Goal: Communication & Community: Answer question/provide support

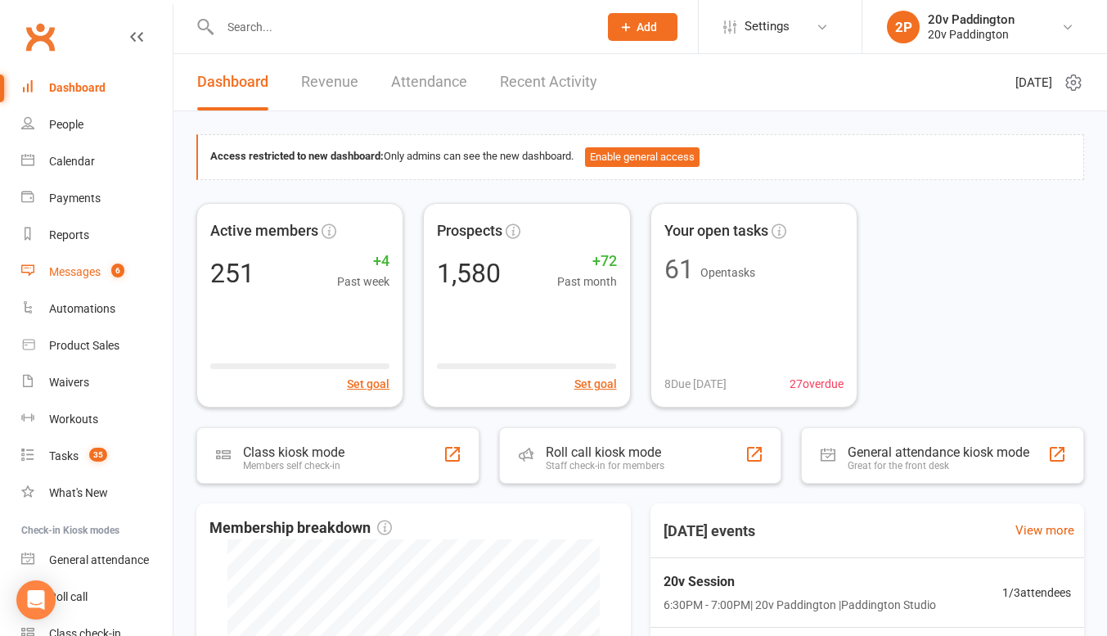
click at [80, 254] on link "Messages 6" at bounding box center [96, 272] width 151 height 37
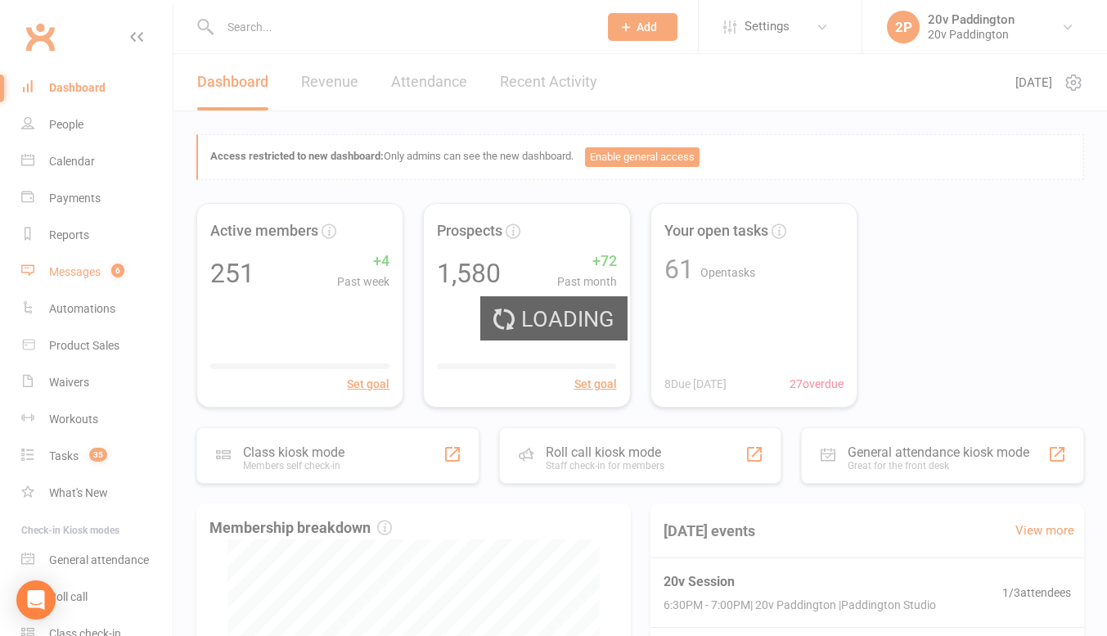
click at [78, 260] on link "Messages 6" at bounding box center [96, 272] width 151 height 37
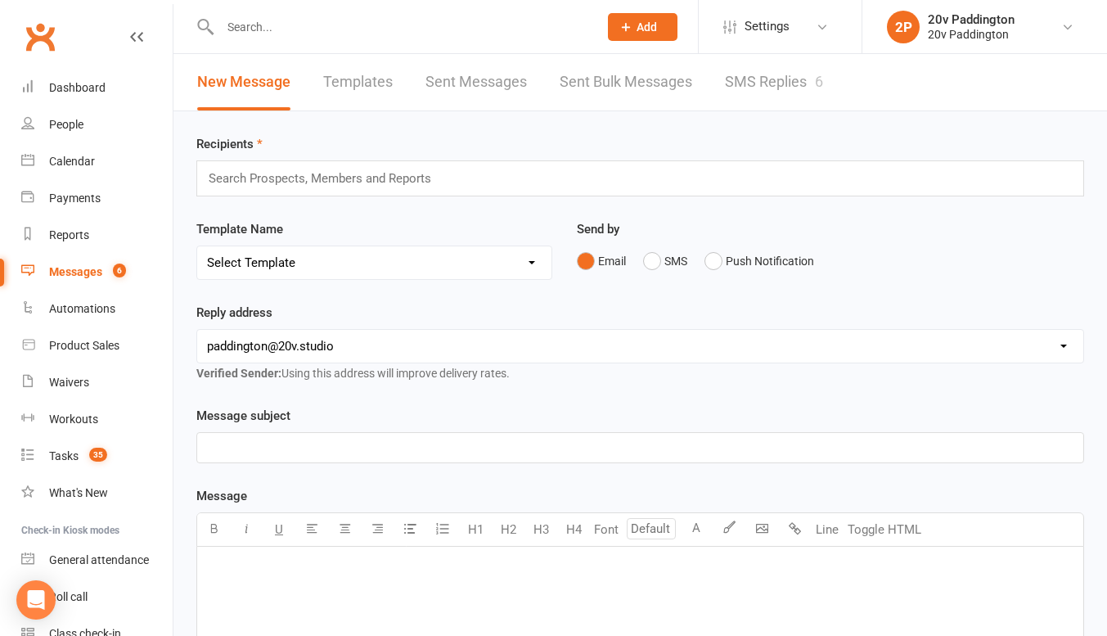
click at [776, 85] on link "SMS Replies 6" at bounding box center [774, 82] width 98 height 56
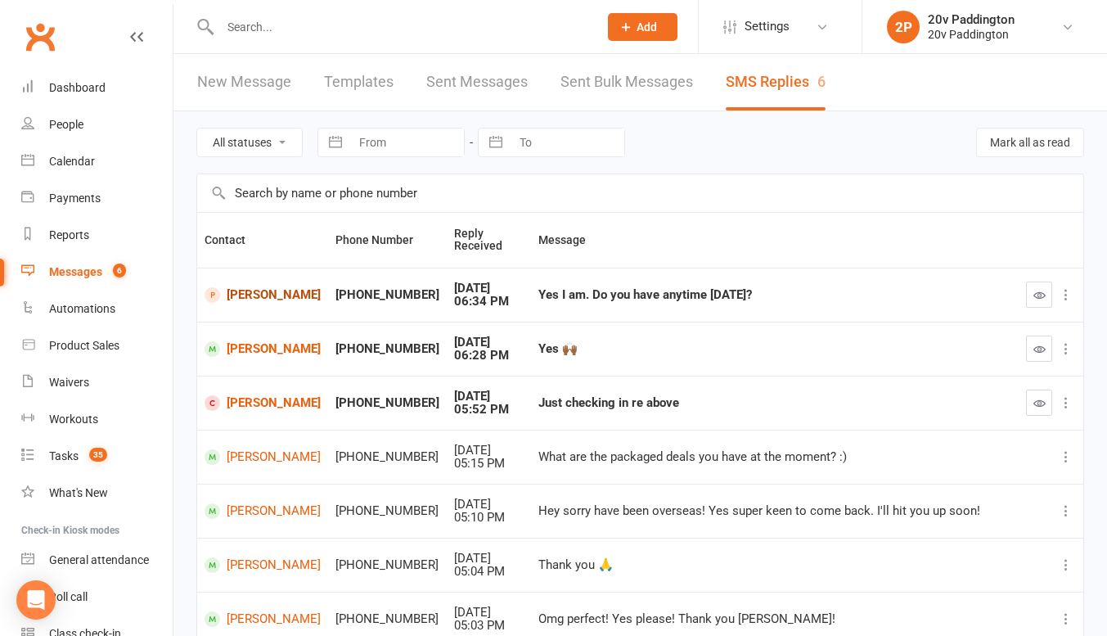
click at [257, 290] on link "Simonne Cooper" at bounding box center [263, 295] width 116 height 16
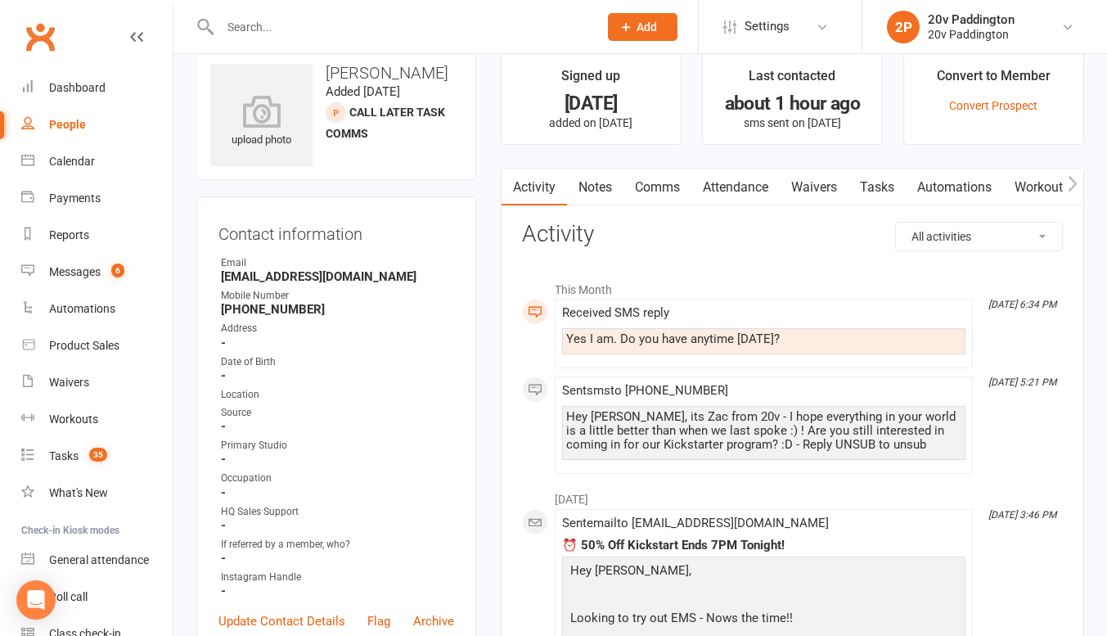
scroll to position [11, 0]
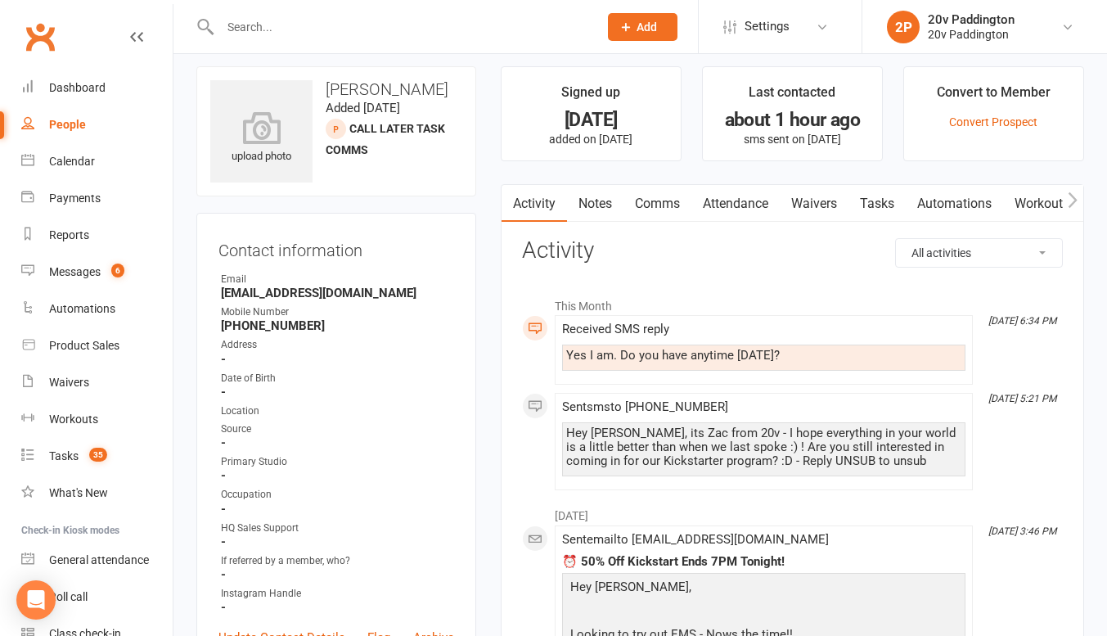
click at [660, 209] on link "Comms" at bounding box center [657, 204] width 68 height 38
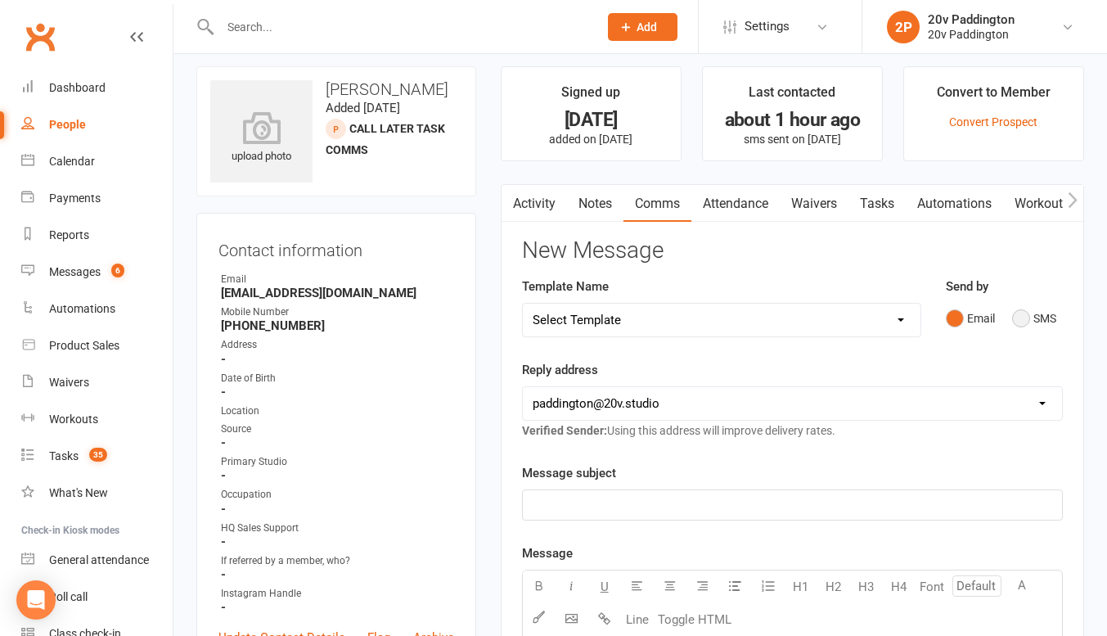
click at [1045, 305] on button "SMS" at bounding box center [1034, 318] width 44 height 31
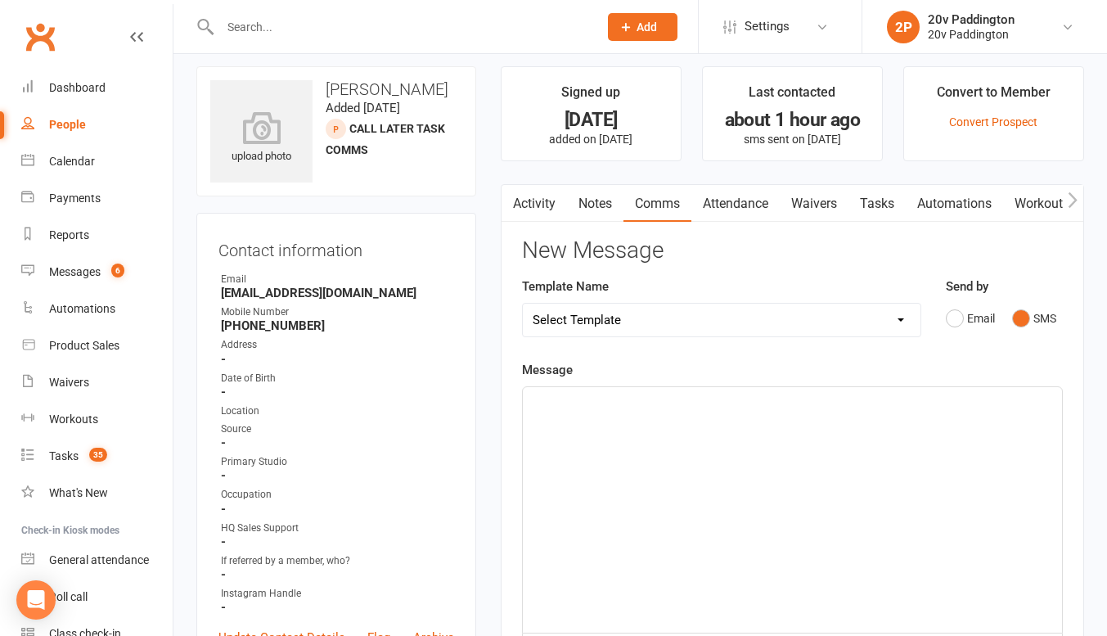
click at [885, 407] on p "﻿" at bounding box center [793, 402] width 520 height 20
click at [604, 400] on span "The only time i would have on Friday" at bounding box center [626, 401] width 186 height 15
click at [808, 419] on div "The only time I would have on Friday" at bounding box center [792, 509] width 539 height 245
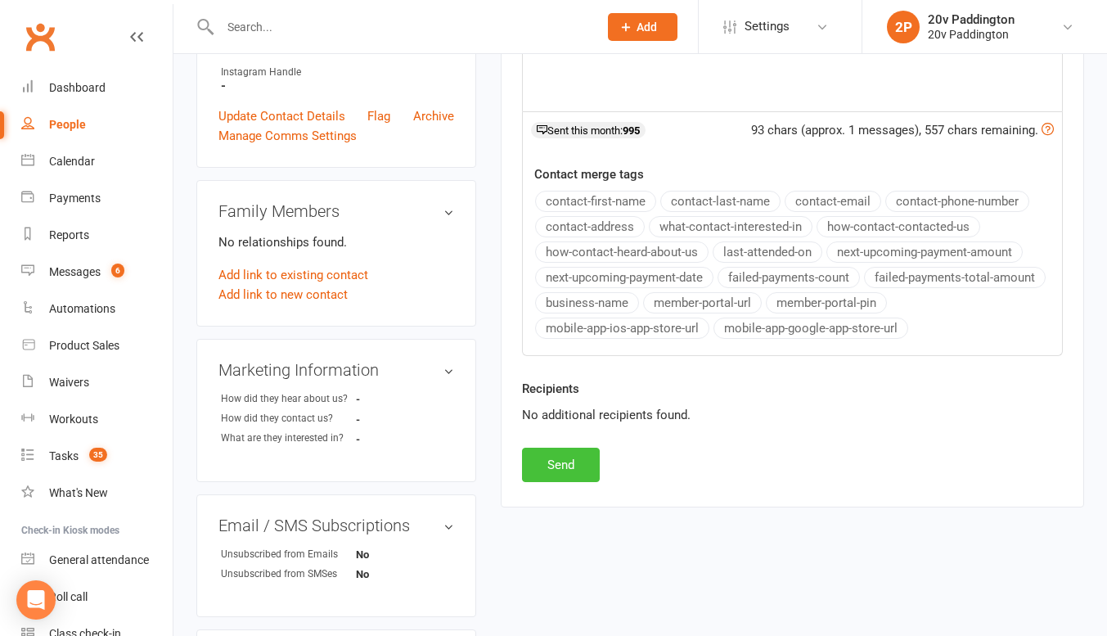
click at [550, 453] on button "Send" at bounding box center [561, 465] width 78 height 34
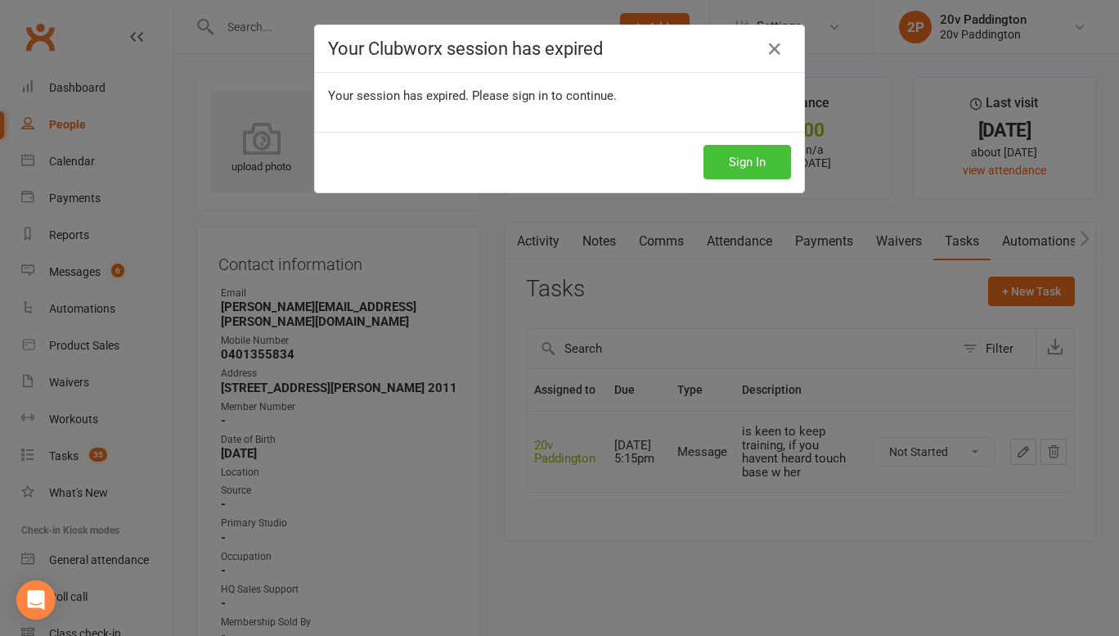
click at [750, 160] on button "Sign In" at bounding box center [748, 162] width 88 height 34
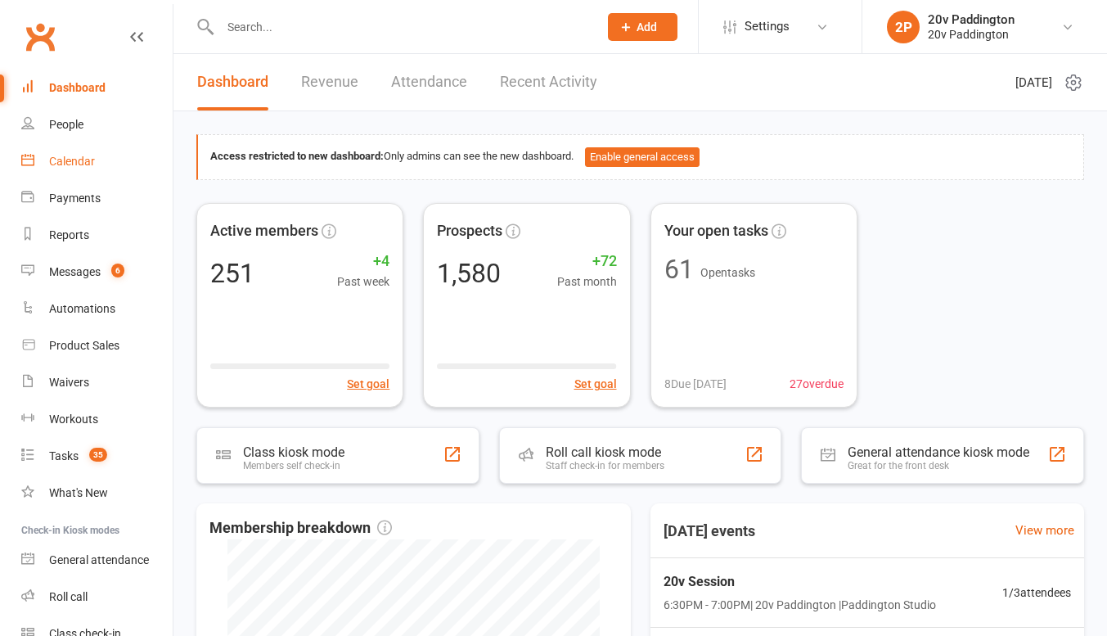
click at [46, 160] on link "Calendar" at bounding box center [96, 161] width 151 height 37
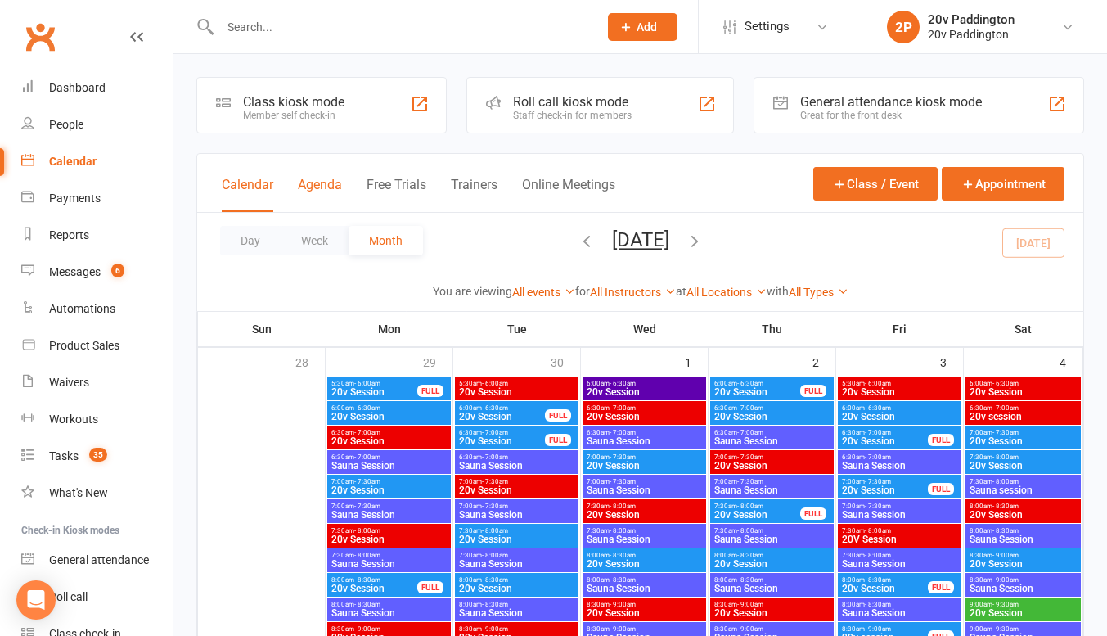
click at [322, 183] on button "Agenda" at bounding box center [320, 194] width 44 height 35
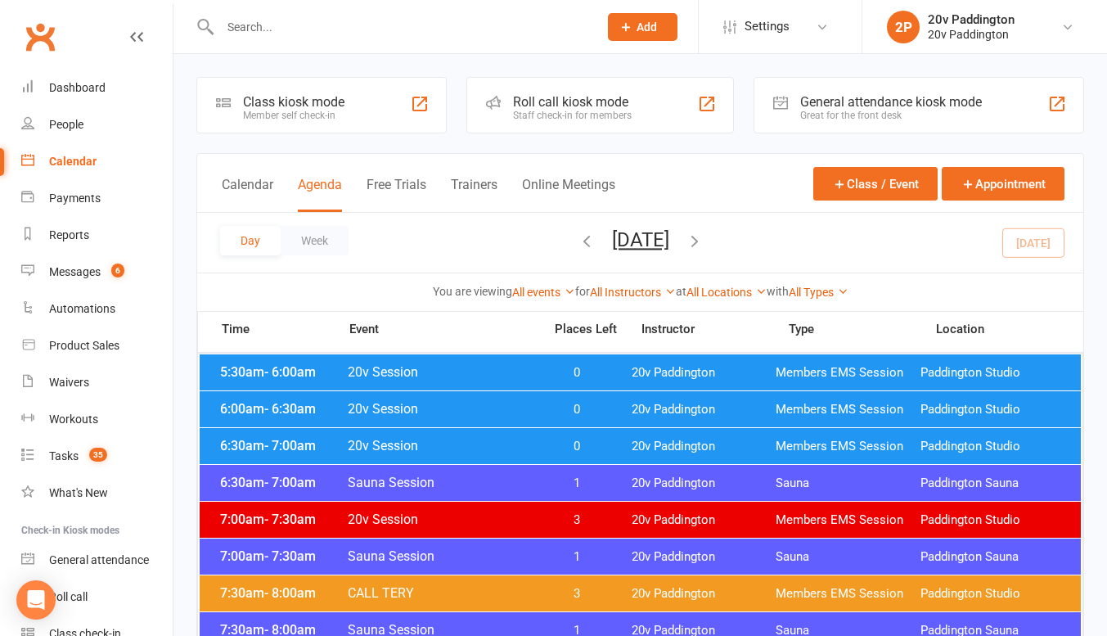
click at [664, 236] on button "Tuesday, Oct 14, 2025" at bounding box center [640, 239] width 57 height 23
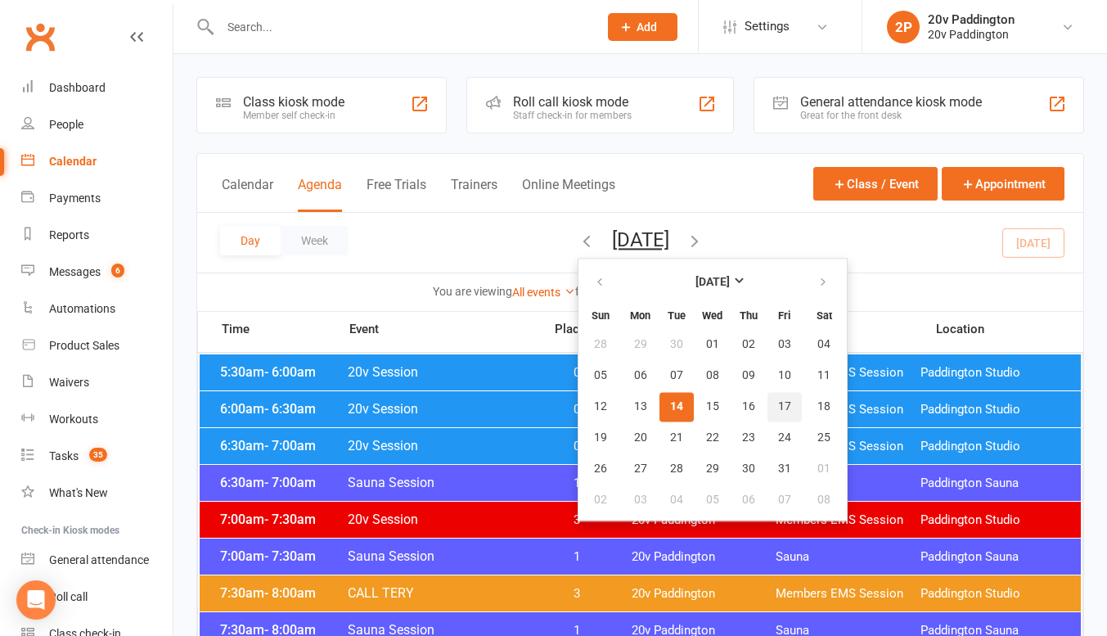
click at [778, 404] on span "17" at bounding box center [784, 406] width 13 height 13
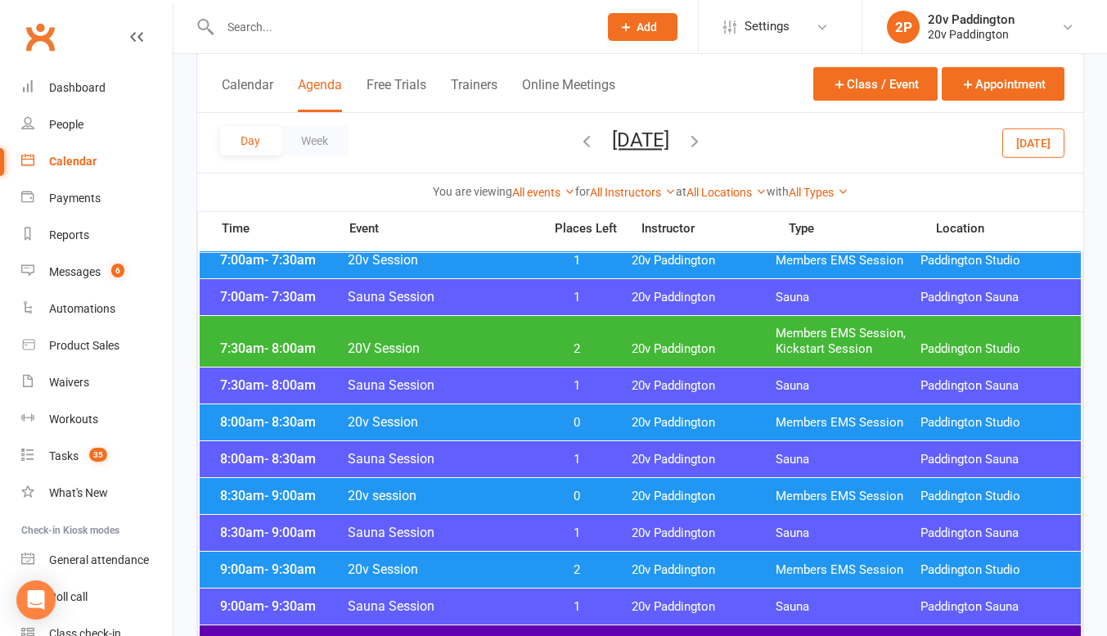
scroll to position [260, 0]
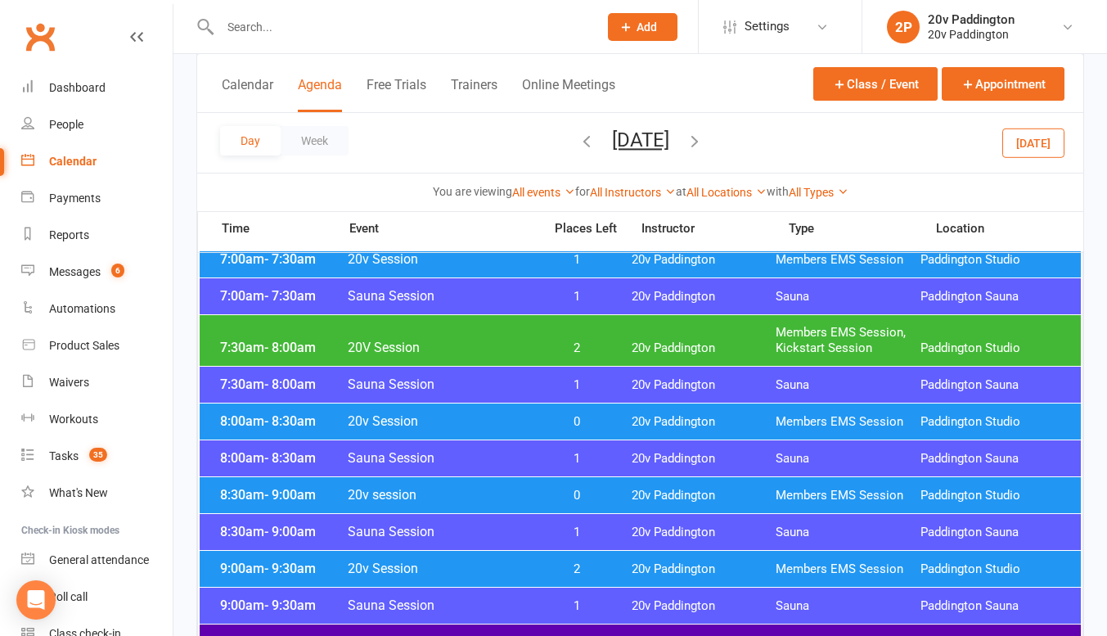
click at [661, 337] on div "7:30am - 8:00am 20V Session 2 20v Paddington Members EMS Session, Kickstart Ses…" at bounding box center [640, 340] width 881 height 51
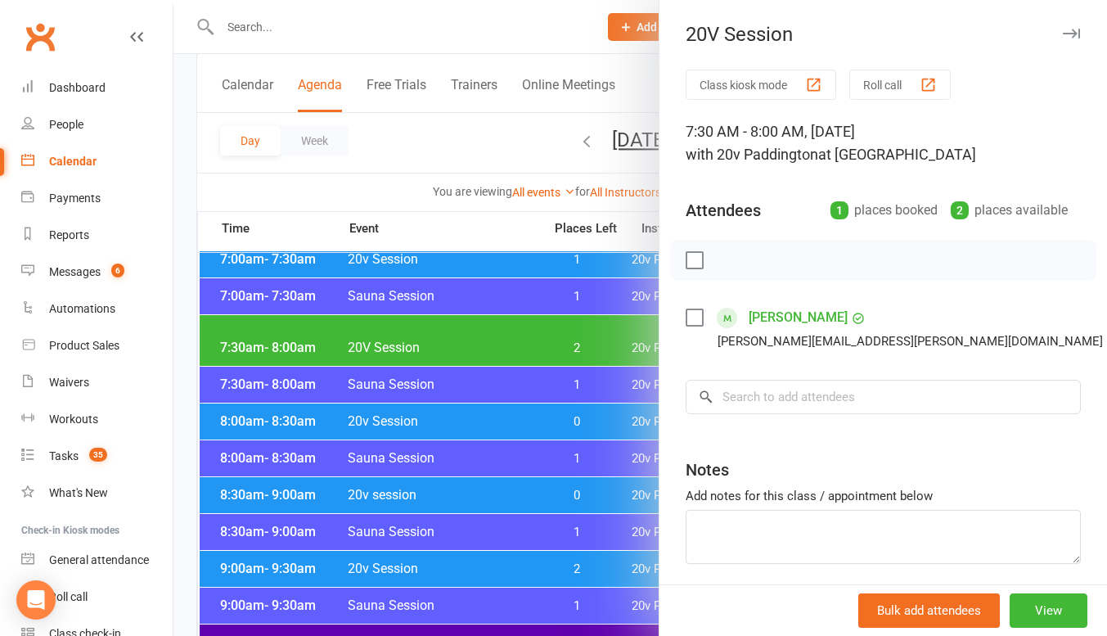
click at [545, 376] on div at bounding box center [640, 318] width 934 height 636
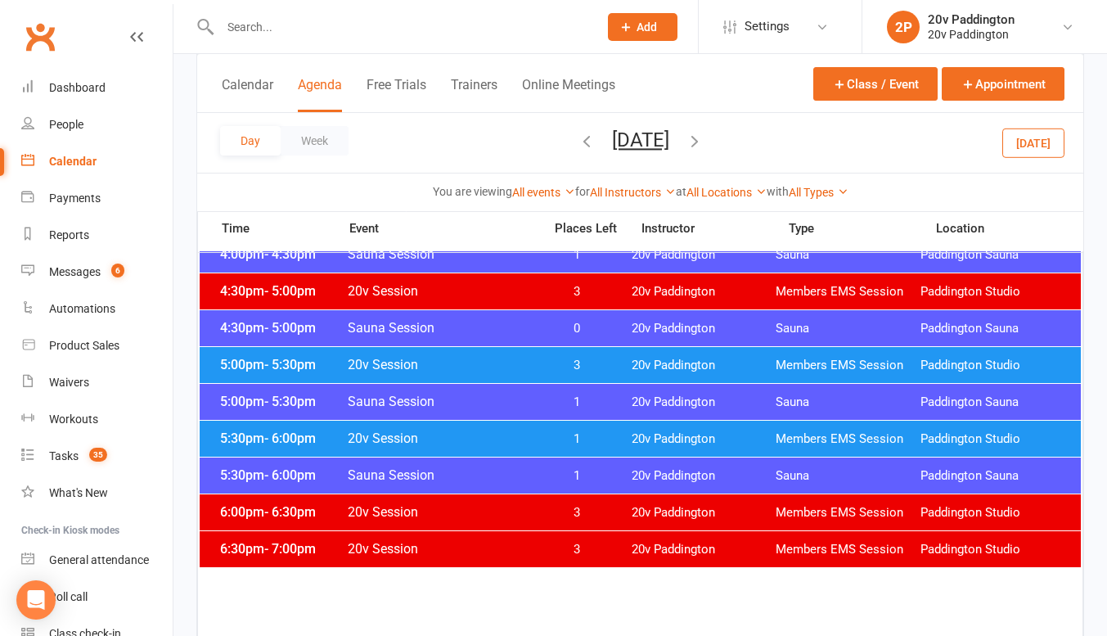
scroll to position [1459, 0]
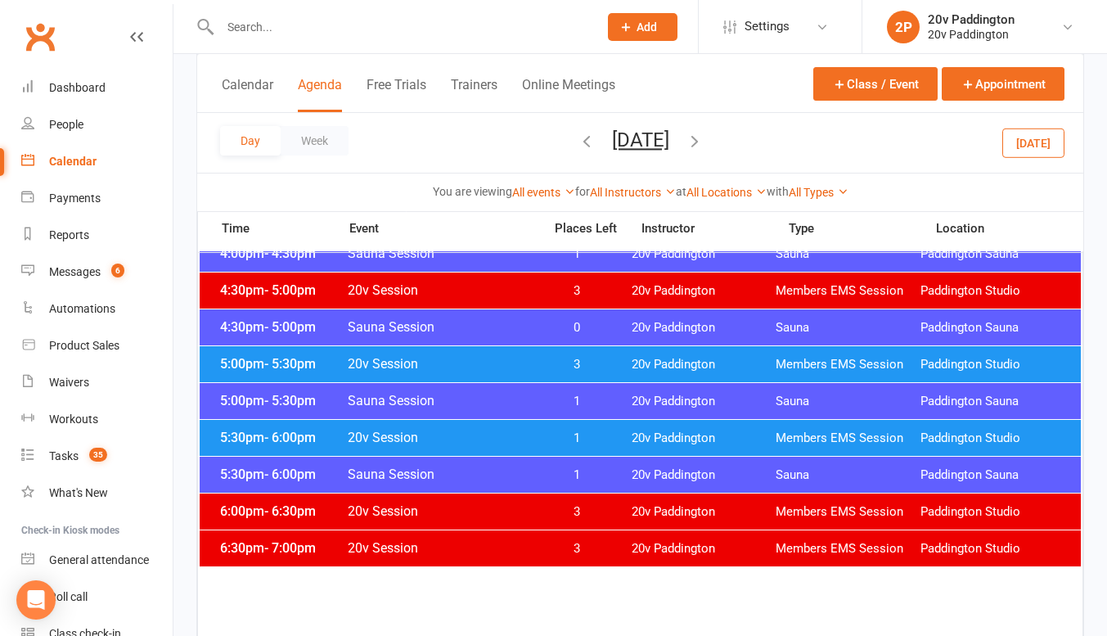
click at [574, 352] on div "5:00pm - 5:30pm 20v Session 3 20v Paddington Members EMS Session Paddington Stu…" at bounding box center [640, 364] width 881 height 36
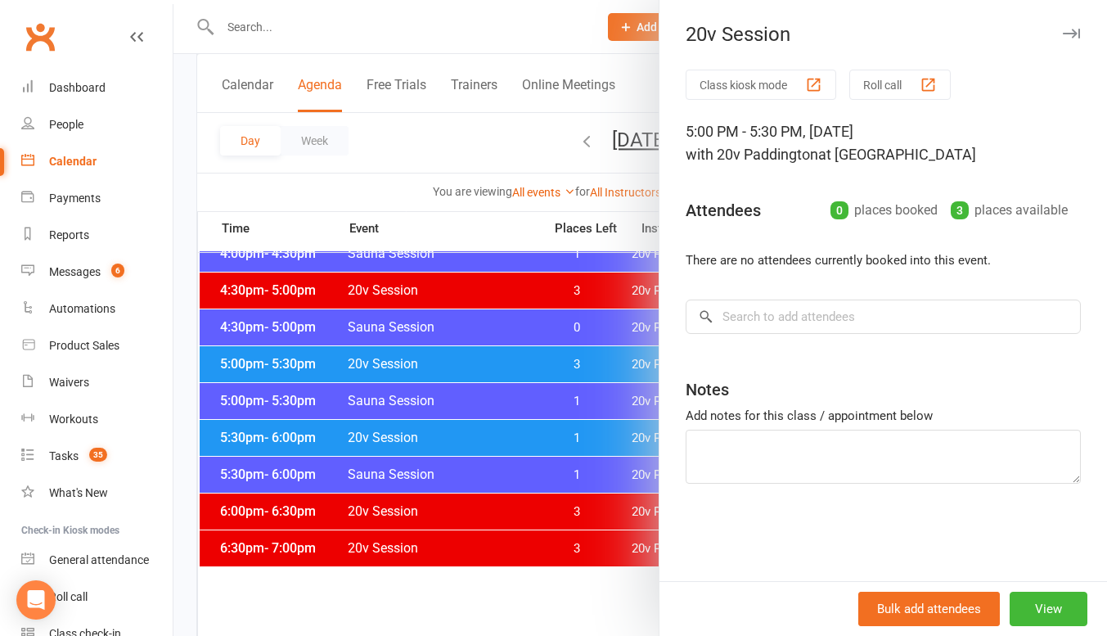
click at [484, 338] on div at bounding box center [640, 318] width 934 height 636
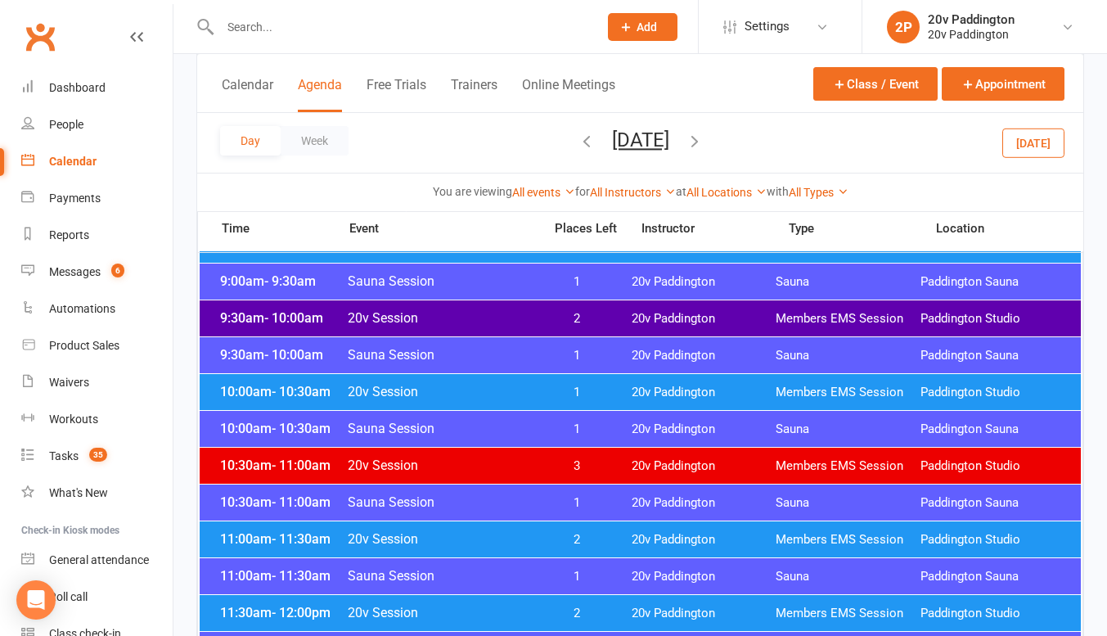
scroll to position [583, 0]
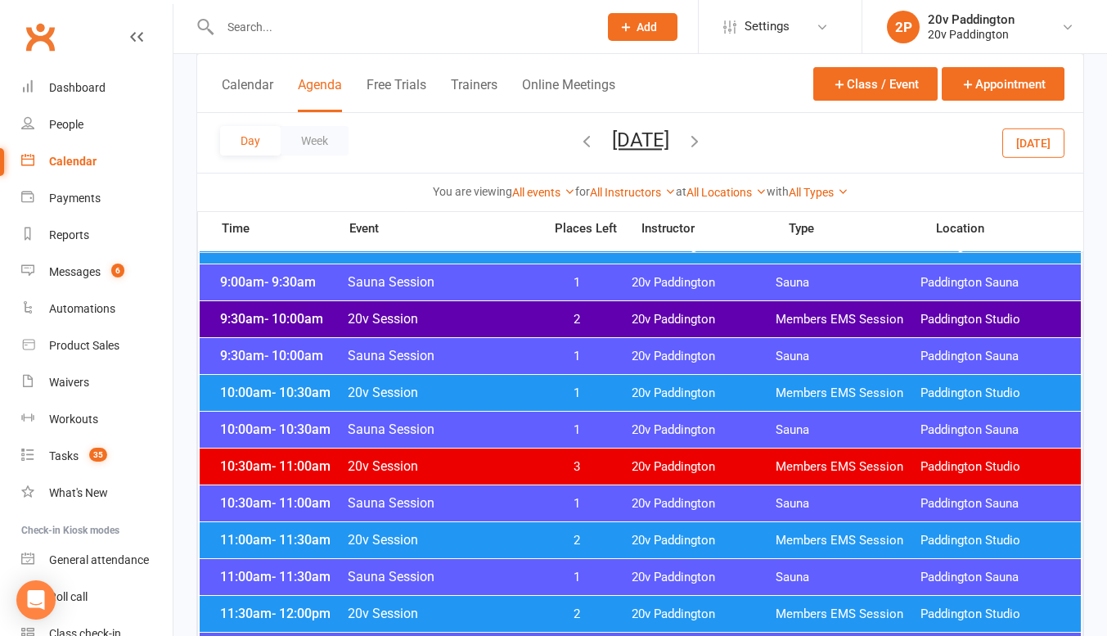
click at [476, 318] on span "20v Session" at bounding box center [440, 319] width 187 height 16
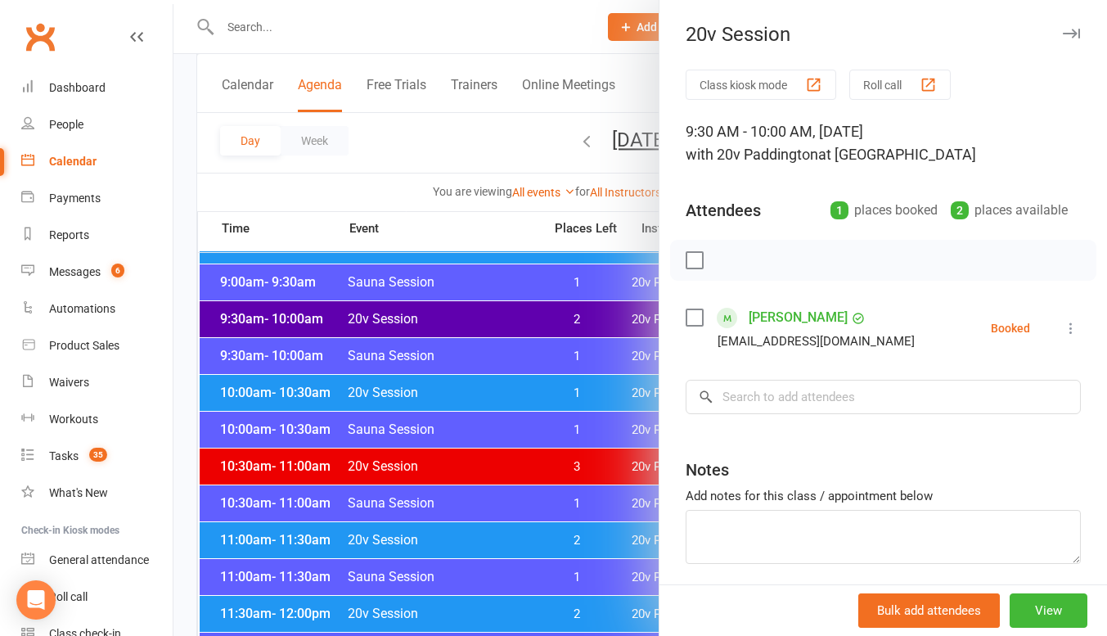
click at [401, 341] on div at bounding box center [640, 318] width 934 height 636
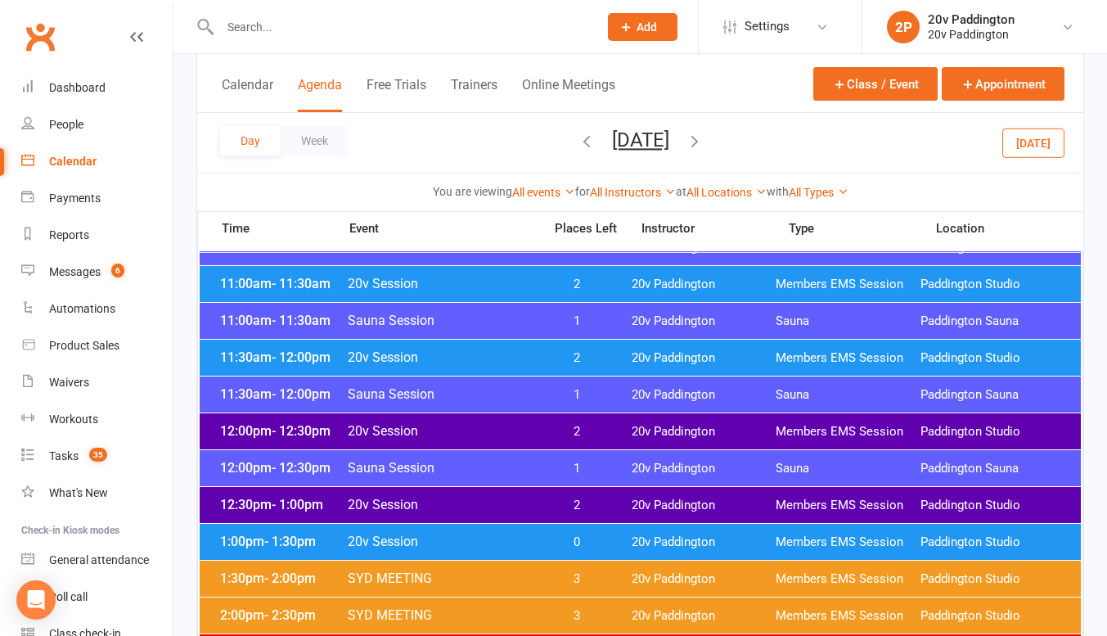
scroll to position [847, 0]
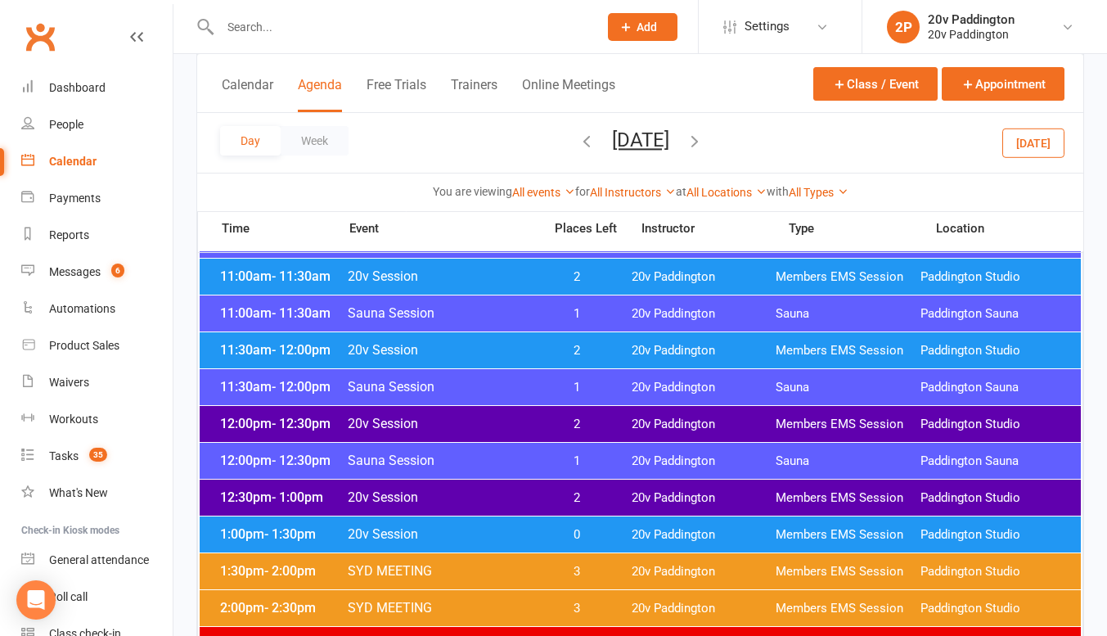
click at [477, 349] on span "20v Session" at bounding box center [440, 350] width 187 height 16
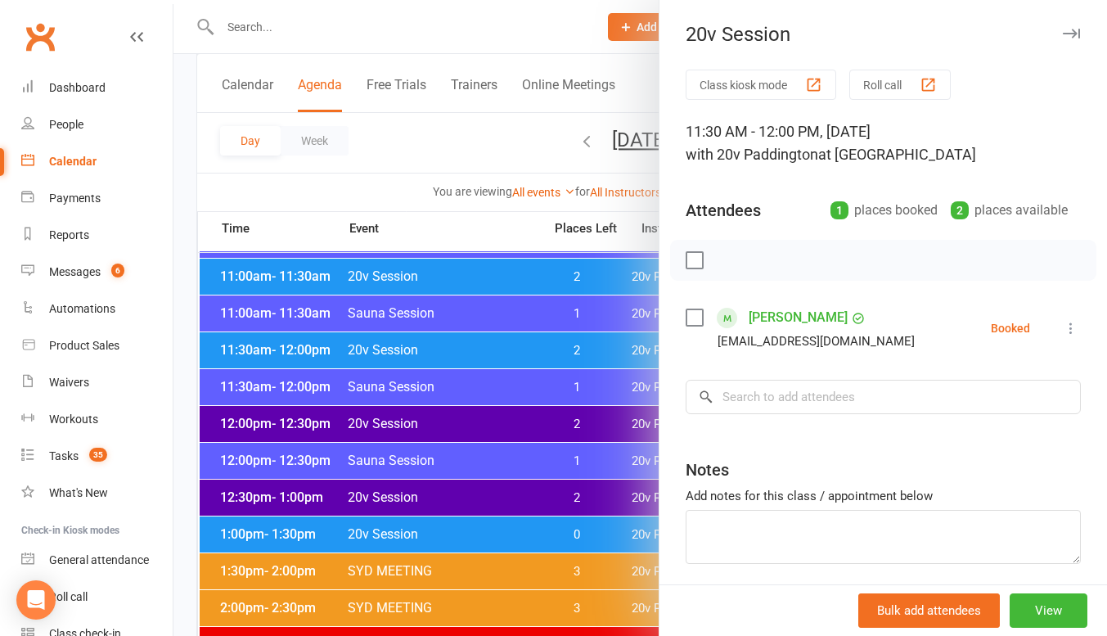
click at [396, 356] on div at bounding box center [640, 318] width 934 height 636
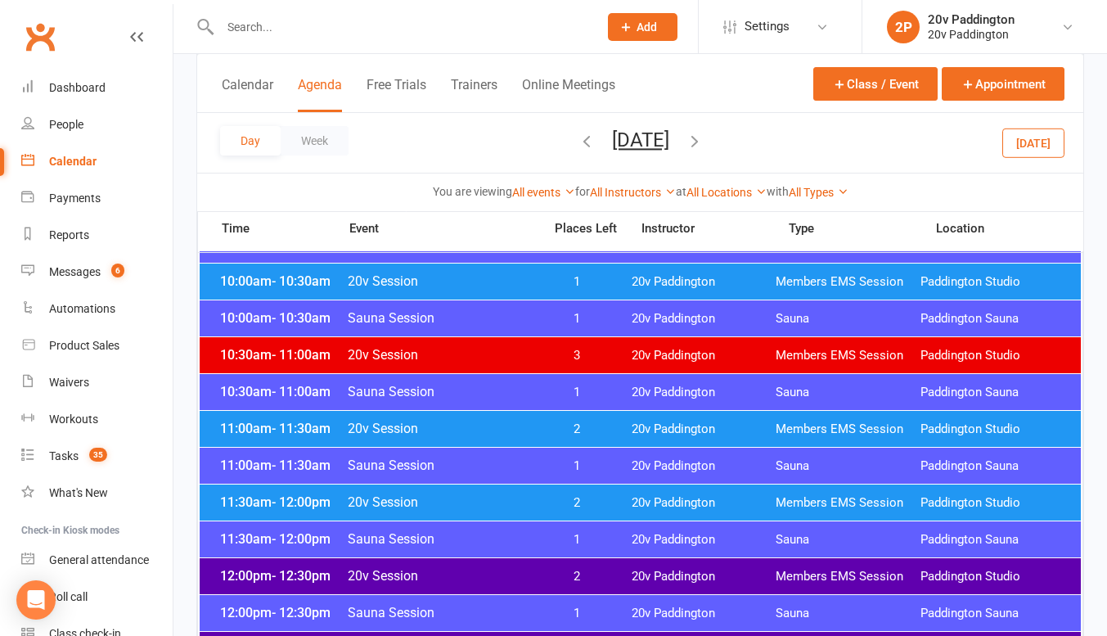
scroll to position [689, 0]
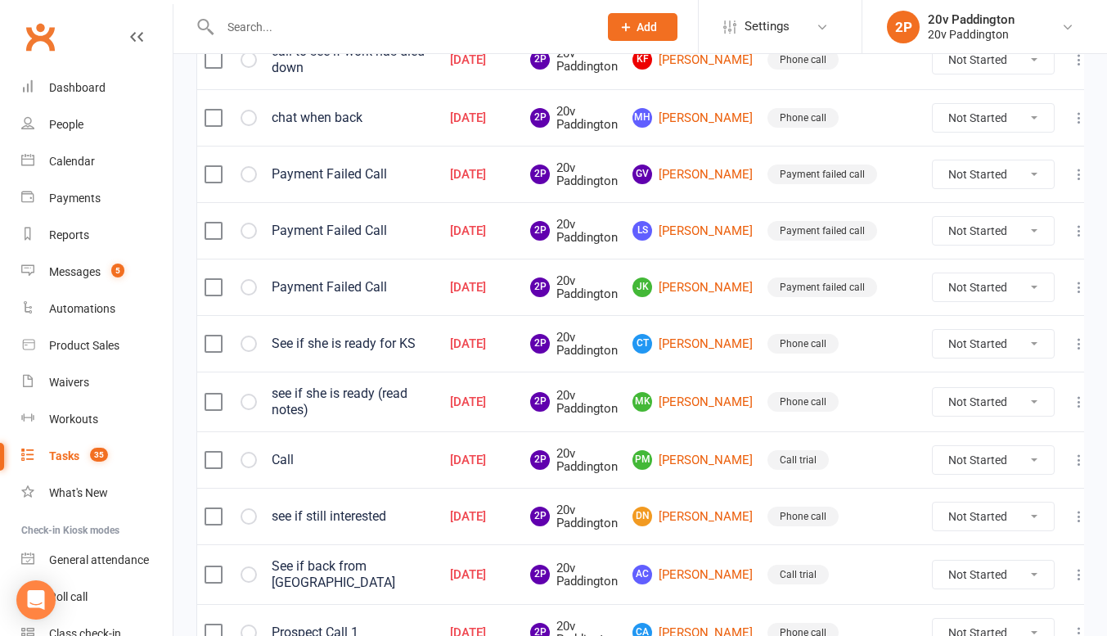
scroll to position [78, 0]
